Goal: Transaction & Acquisition: Purchase product/service

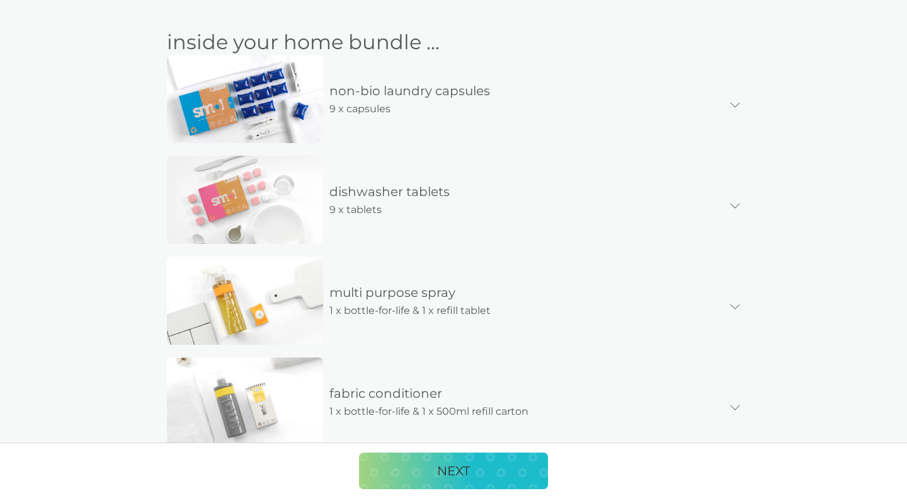
scroll to position [340, 0]
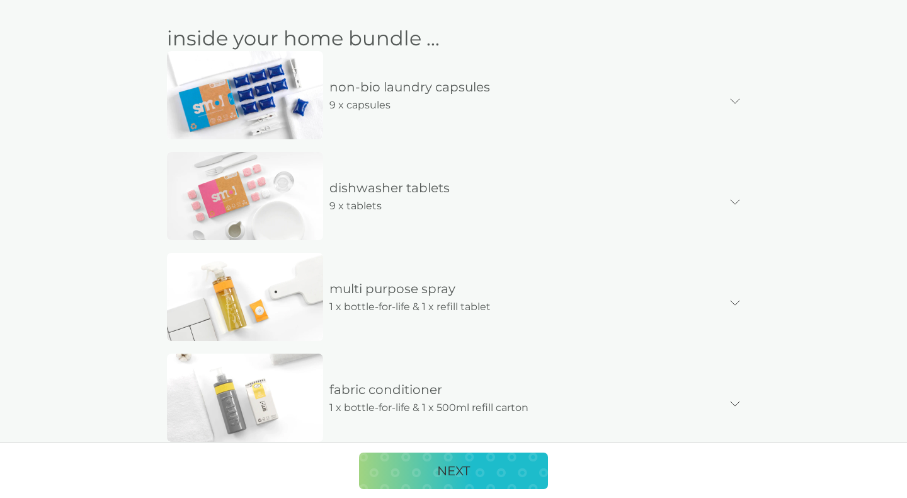
click at [738, 101] on icon at bounding box center [735, 101] width 10 height 6
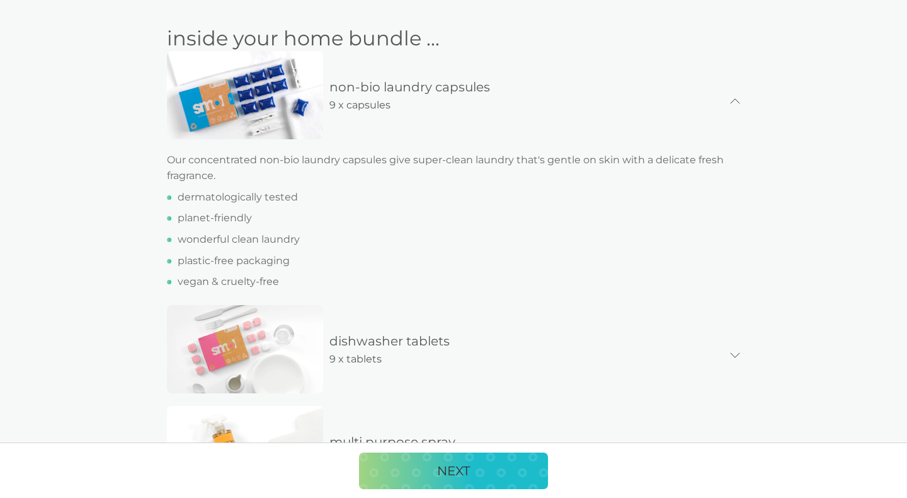
click at [737, 100] on icon at bounding box center [735, 101] width 9 height 4
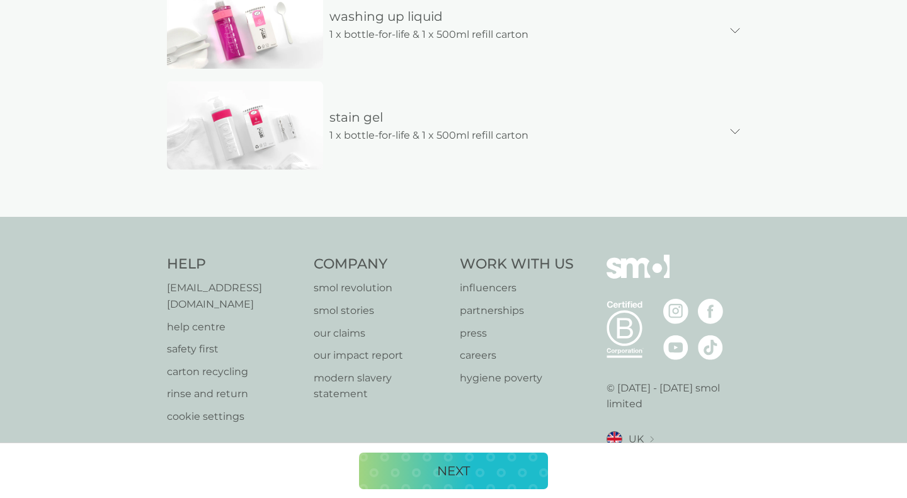
scroll to position [813, 0]
click at [406, 467] on div "NEXT" at bounding box center [454, 470] width 164 height 20
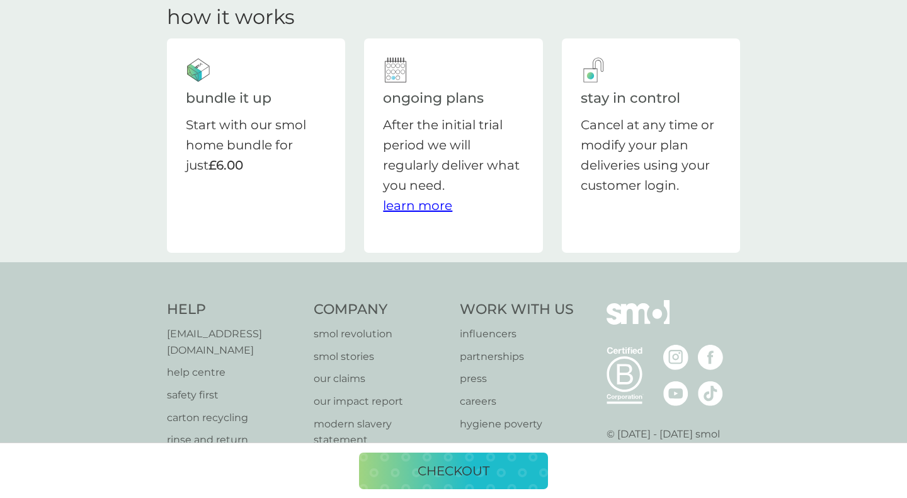
scroll to position [55, 0]
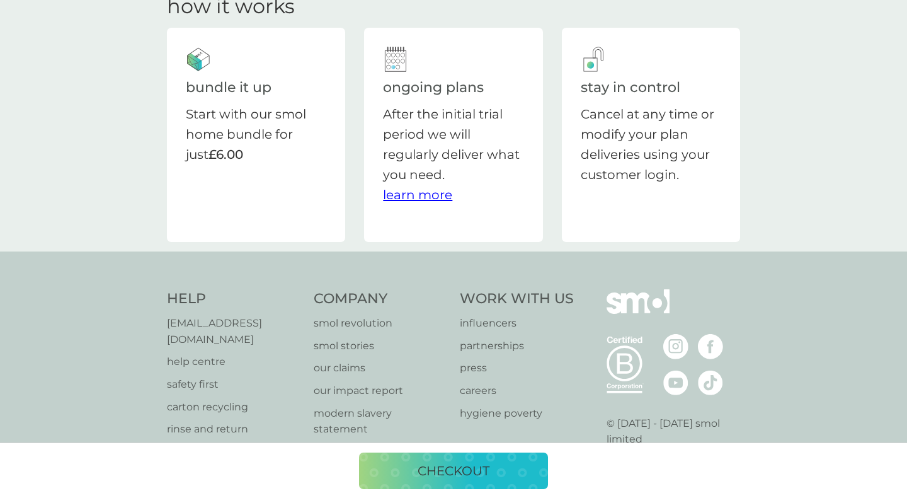
click at [432, 474] on p "checkout" at bounding box center [454, 470] width 72 height 20
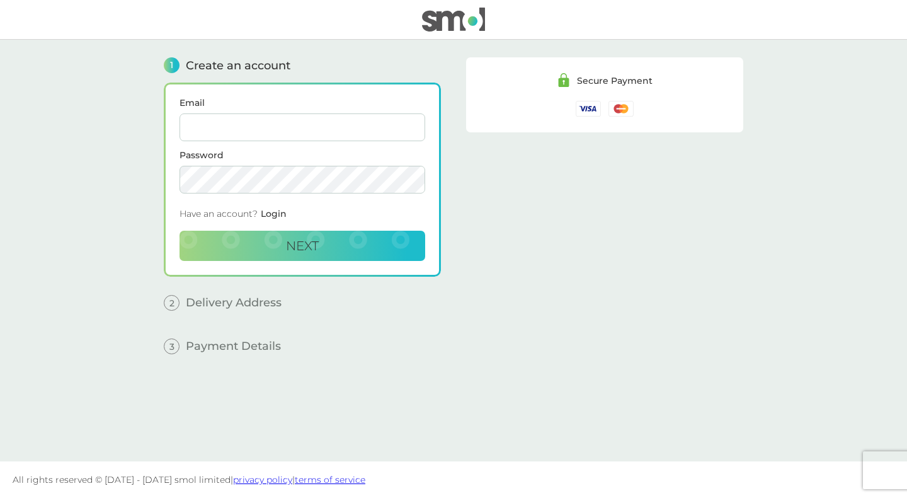
type input "george.f.hewitt@gmail.com"
click at [302, 245] on button "Next" at bounding box center [302, 245] width 246 height 30
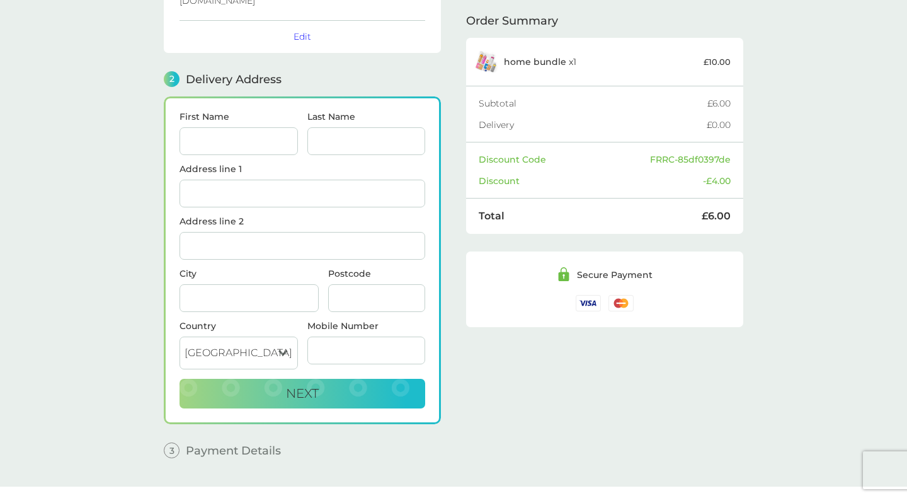
scroll to position [127, 0]
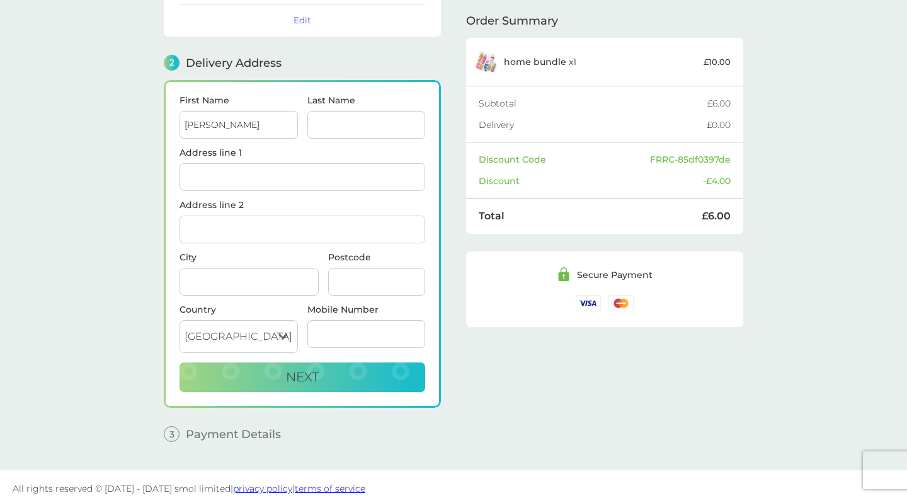
type input "[PERSON_NAME]"
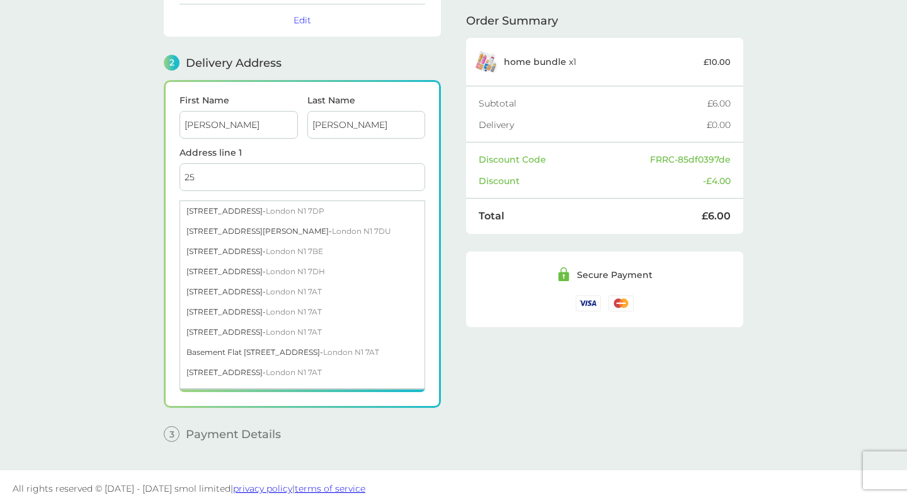
type input "2"
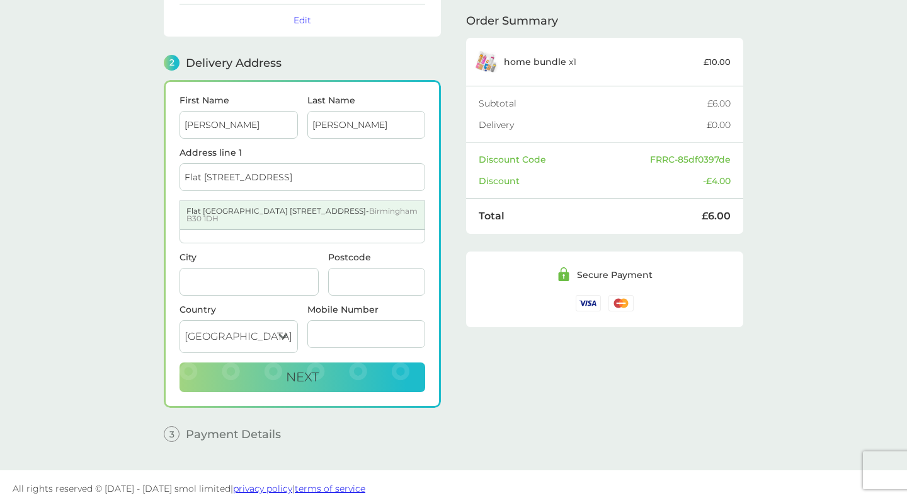
click at [235, 204] on div "Flat 2 Birch Court 126 Middleton Hall Road - Birmingham B30 1DH" at bounding box center [302, 215] width 244 height 28
type input "[STREET_ADDRESS]"
type input "[GEOGRAPHIC_DATA]"
type input "B30 1DH"
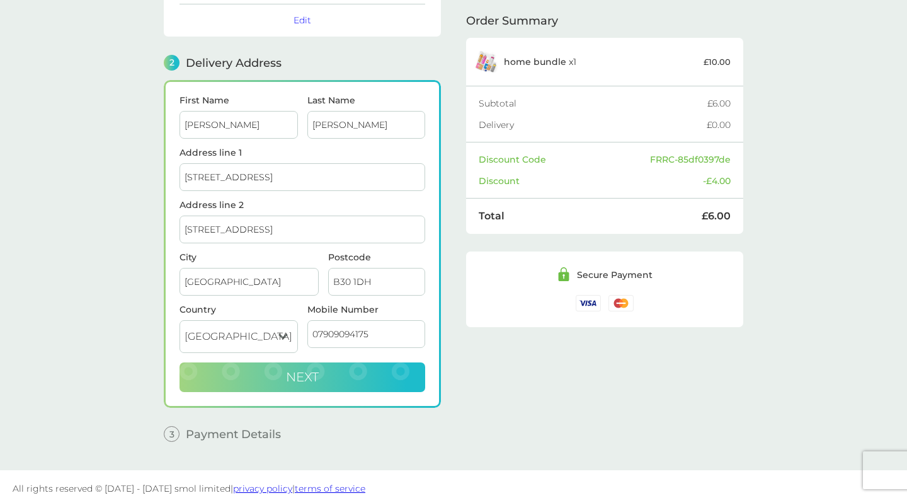
type input "07909094175"
click at [353, 369] on button "Next" at bounding box center [302, 377] width 246 height 30
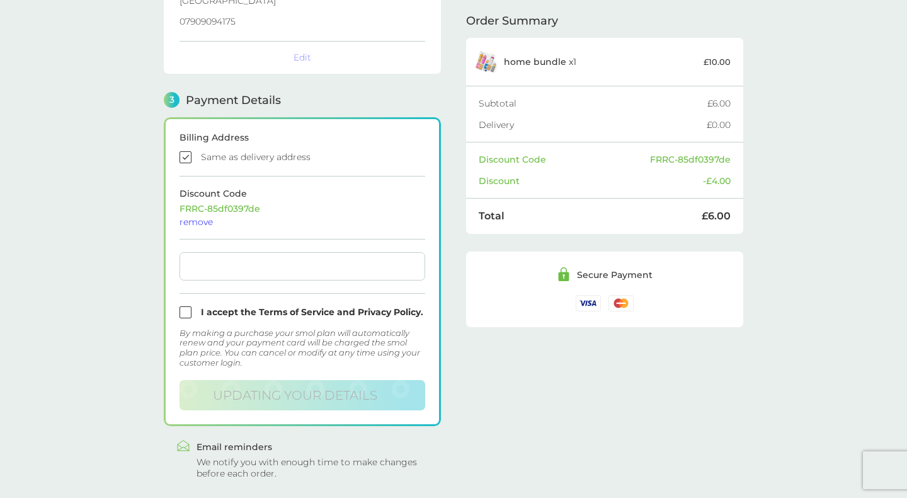
scroll to position [321, 0]
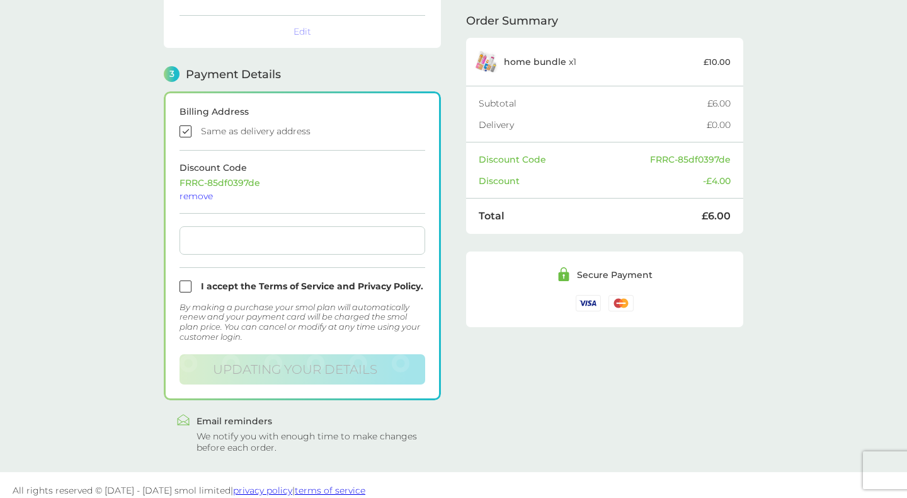
click at [181, 125] on input "checkbox" at bounding box center [302, 131] width 246 height 12
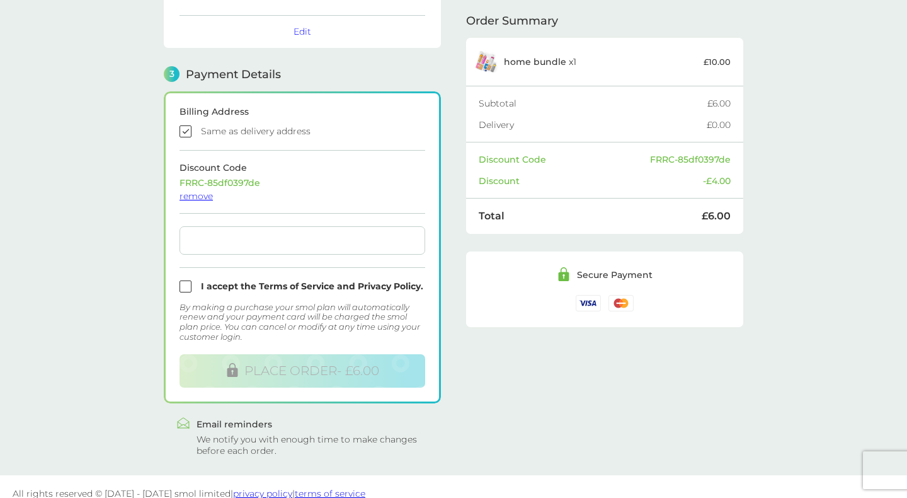
scroll to position [324, 0]
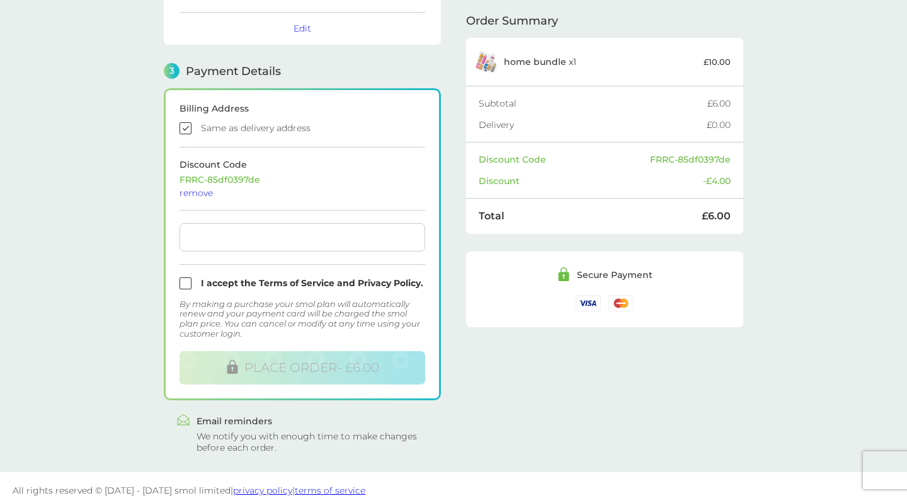
click at [188, 122] on input "checkbox" at bounding box center [302, 128] width 246 height 12
checkbox input "false"
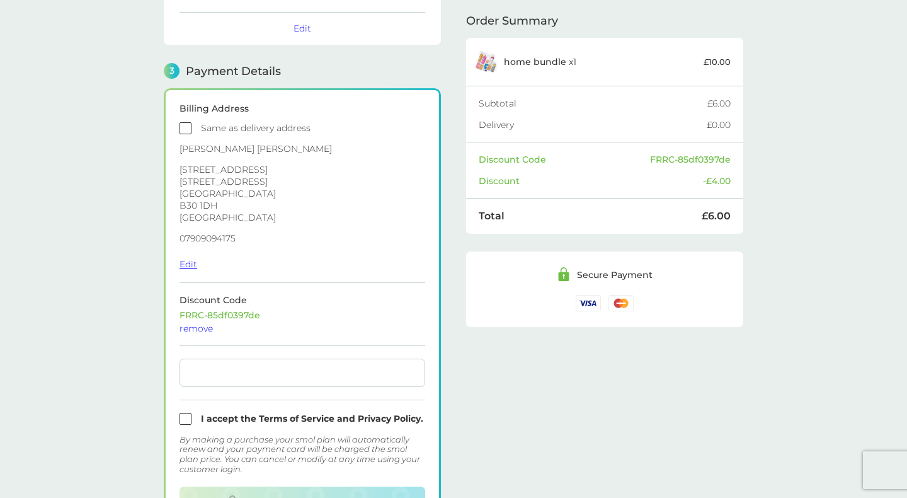
click at [188, 258] on button "Edit" at bounding box center [188, 263] width 18 height 11
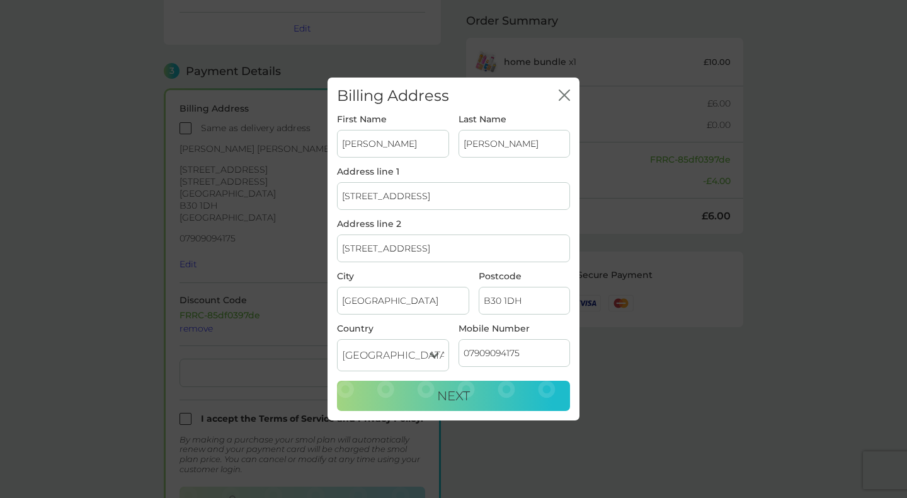
drag, startPoint x: 460, startPoint y: 198, endPoint x: 276, endPoint y: 196, distance: 183.3
click at [385, 233] on div "25 Springfield Road - Windsor SL4 3PP" at bounding box center [458, 230] width 241 height 20
type input "25 Springfield Road"
type input "Windsor"
type input "SL4 3PP"
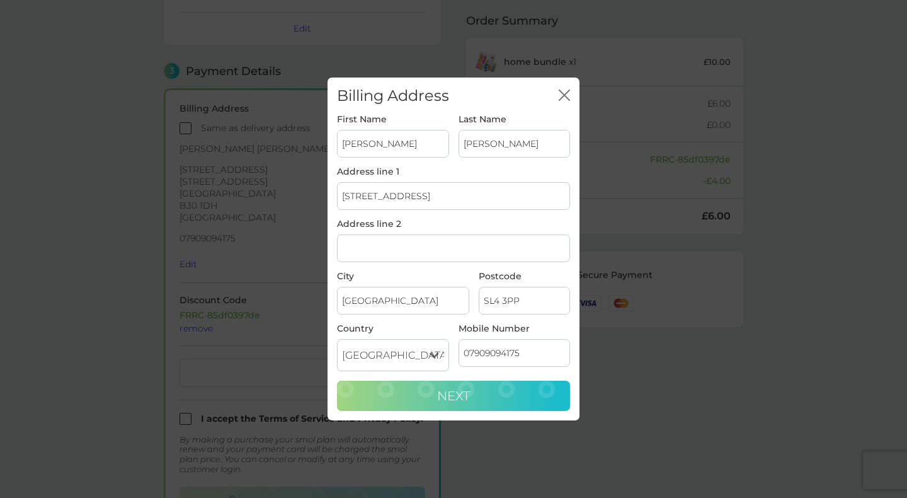
click at [469, 389] on span "Next" at bounding box center [453, 395] width 33 height 15
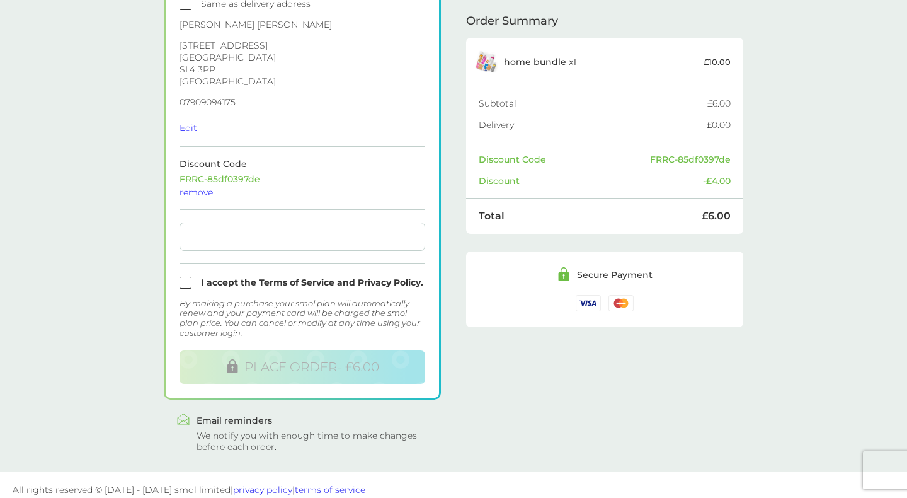
scroll to position [448, 0]
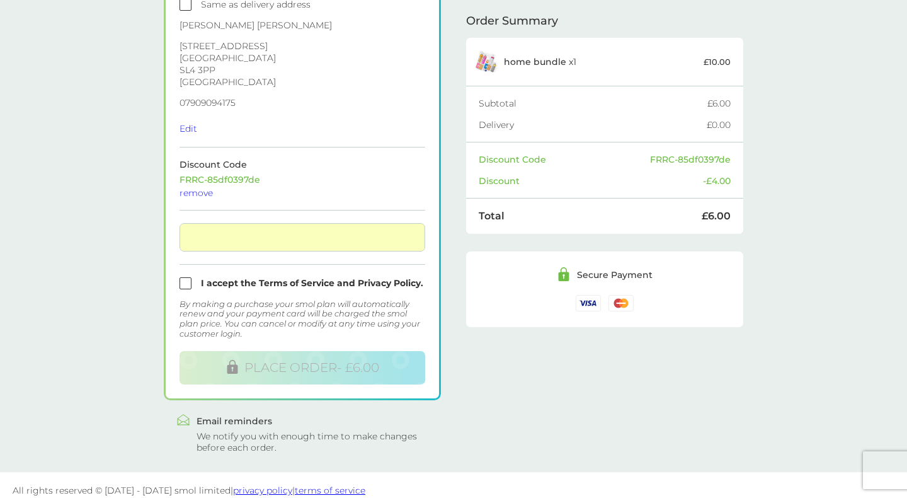
click at [187, 277] on input "checkbox" at bounding box center [302, 283] width 246 height 12
checkbox input "true"
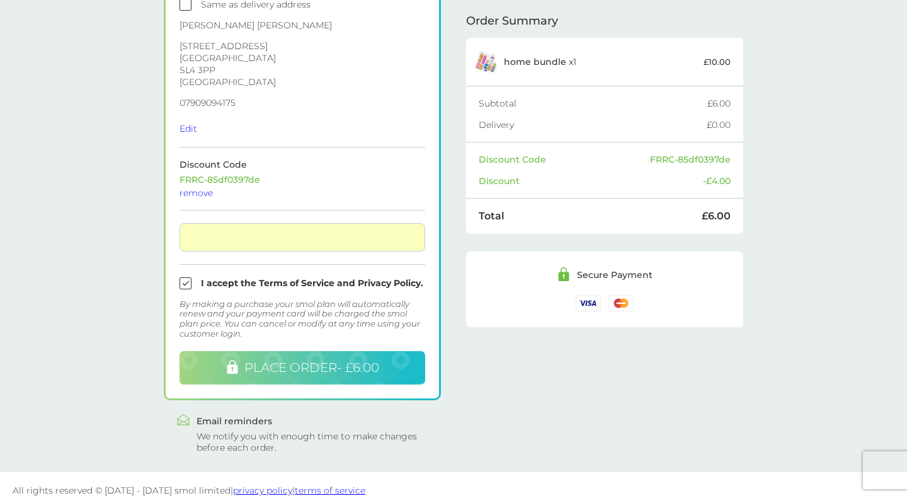
click at [302, 360] on span "PLACE ORDER - £6.00" at bounding box center [311, 367] width 135 height 15
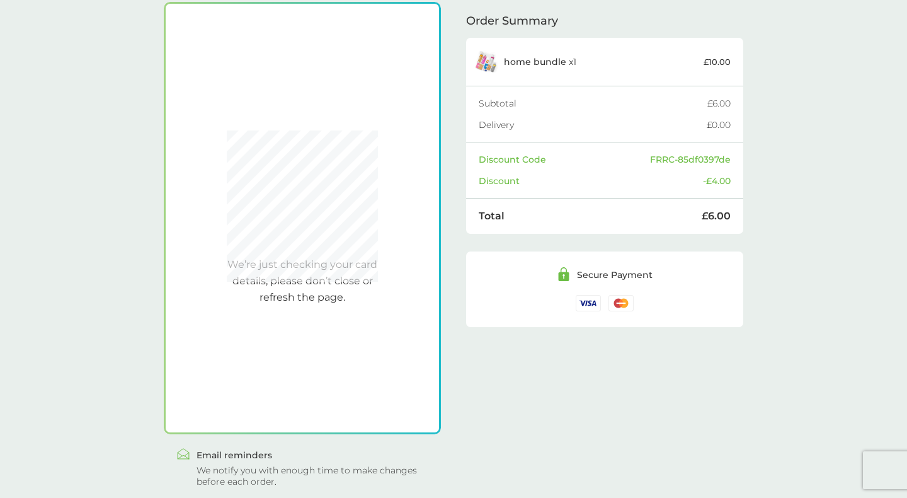
scroll to position [409, 0]
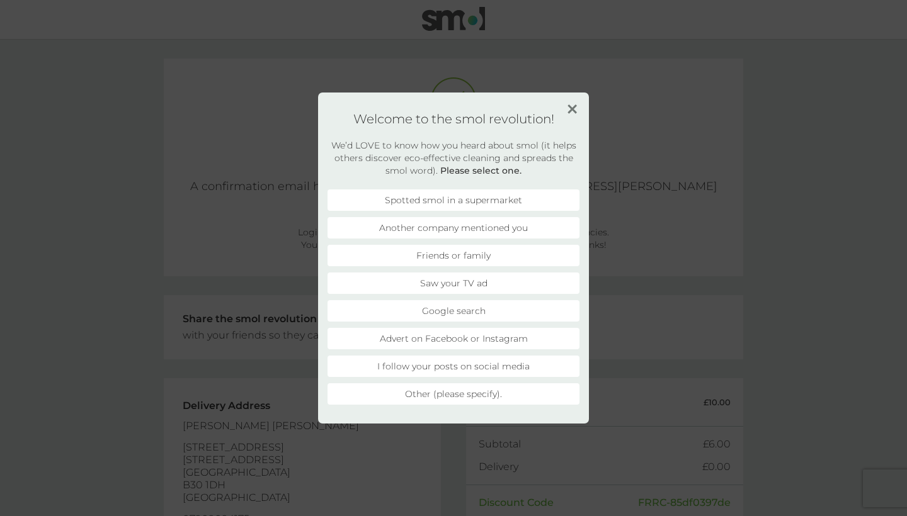
click at [485, 253] on li "Friends or family" at bounding box center [453, 255] width 252 height 21
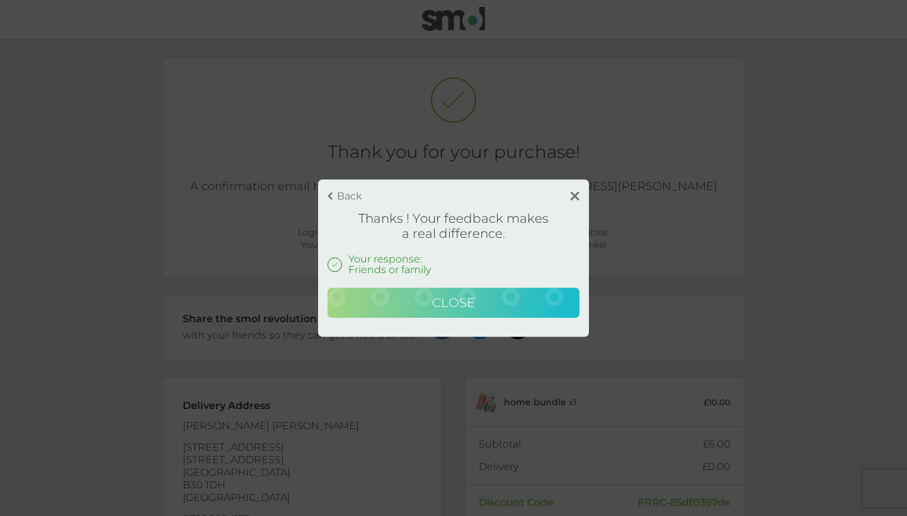
click at [482, 294] on button "Close" at bounding box center [453, 303] width 252 height 30
